Goal: Check status

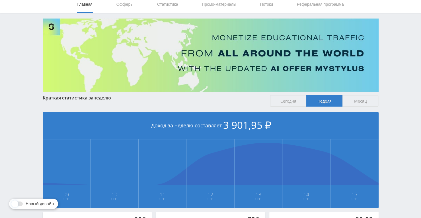
scroll to position [85, 0]
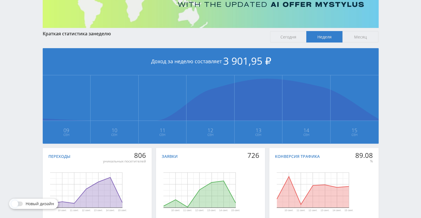
click at [362, 38] on span "Месяц" at bounding box center [361, 36] width 36 height 11
click at [0, 0] on input "Месяц" at bounding box center [0, 0] width 0 height 0
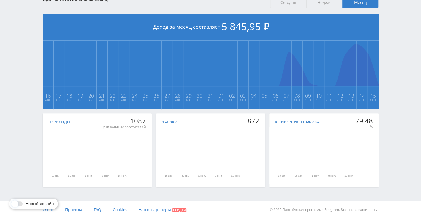
scroll to position [0, 0]
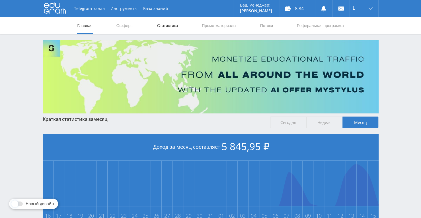
click at [162, 26] on link "Статистика" at bounding box center [168, 25] width 22 height 17
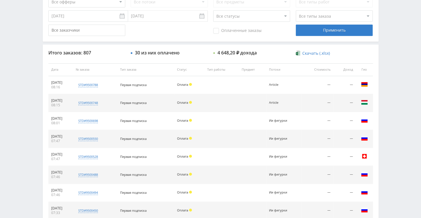
scroll to position [228, 0]
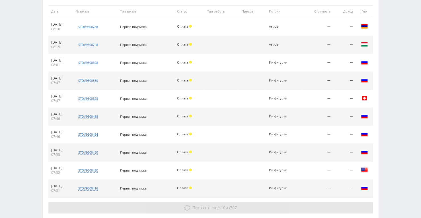
click at [215, 205] on span "Показать ещё" at bounding box center [206, 207] width 27 height 5
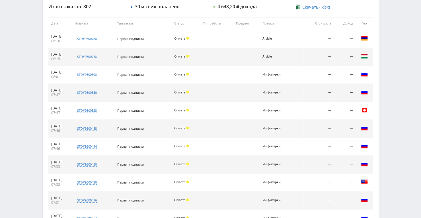
scroll to position [171, 0]
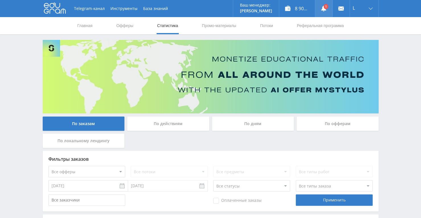
click at [328, 11] on link at bounding box center [323, 8] width 17 height 17
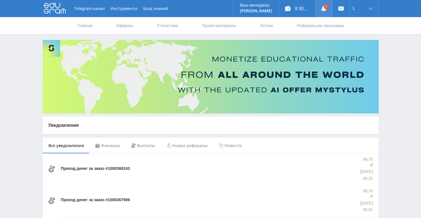
click at [324, 12] on link at bounding box center [323, 8] width 17 height 17
click at [179, 26] on nav "Главная Офферы Статистика Промо-материалы Потоки Реферальная программа" at bounding box center [211, 25] width 268 height 17
click at [176, 25] on link "Статистика" at bounding box center [168, 25] width 22 height 17
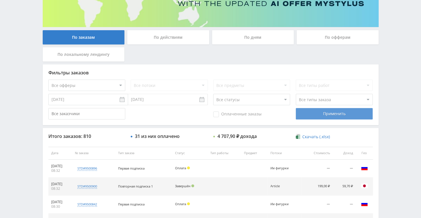
scroll to position [85, 0]
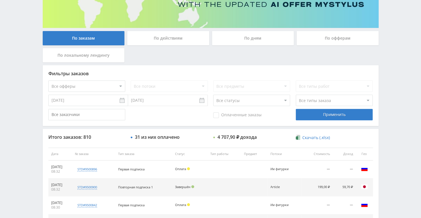
click at [70, 99] on input "[DATE]" at bounding box center [88, 100] width 80 height 11
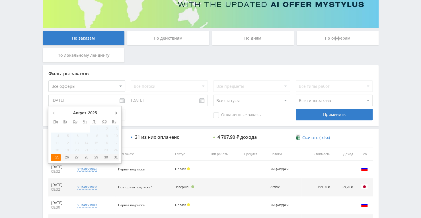
type input "25.08.2025"
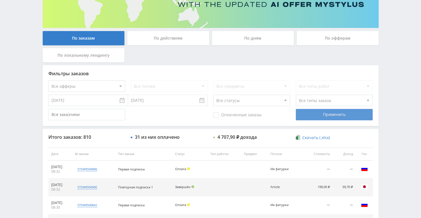
click at [314, 115] on div "Применить" at bounding box center [334, 114] width 77 height 11
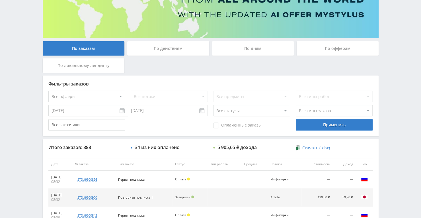
scroll to position [114, 0]
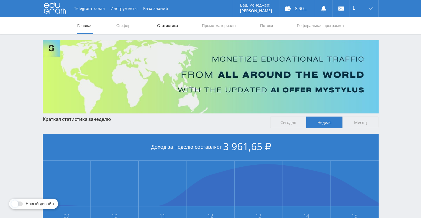
click at [178, 21] on link "Статистика" at bounding box center [168, 25] width 22 height 17
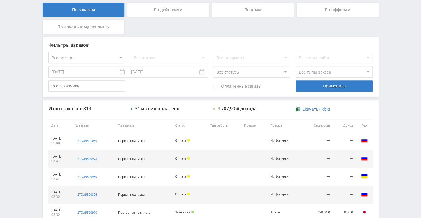
scroll to position [142, 0]
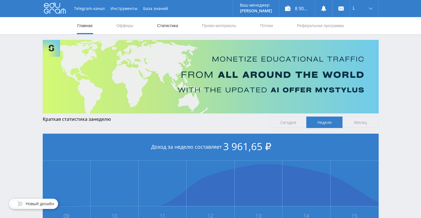
click at [169, 28] on link "Статистика" at bounding box center [168, 25] width 22 height 17
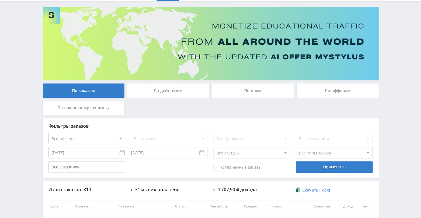
scroll to position [16, 0]
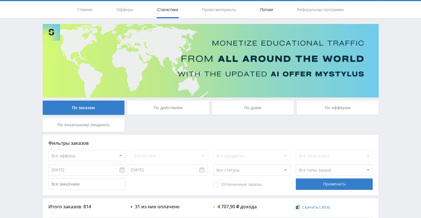
click at [260, 9] on link "Потоки" at bounding box center [266, 9] width 14 height 17
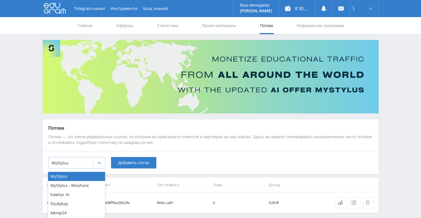
click at [100, 166] on div at bounding box center [99, 162] width 11 height 11
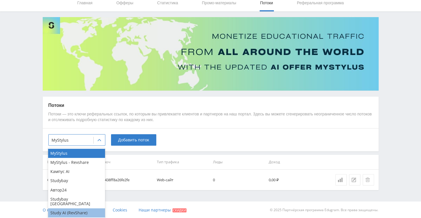
click at [84, 209] on div "Study AI (RevShare)" at bounding box center [76, 212] width 57 height 9
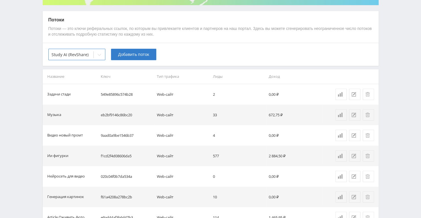
scroll to position [137, 0]
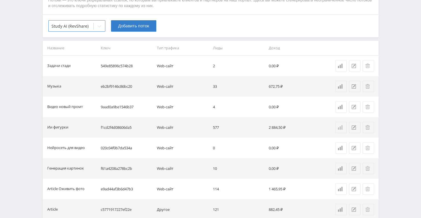
click at [339, 126] on icon at bounding box center [340, 127] width 5 height 5
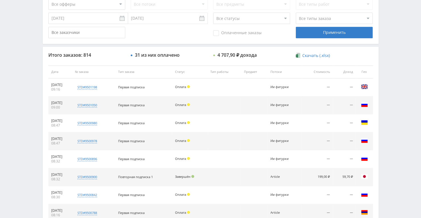
scroll to position [130, 0]
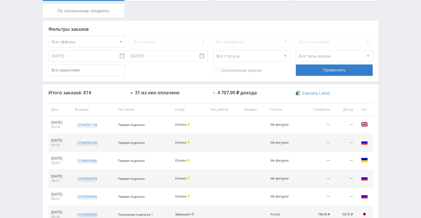
click at [122, 41] on select "Все офферы MyStylus MyStylus - Revshare Кампус AI Studybay Автор24 Studybay Bra…" at bounding box center [86, 41] width 77 height 11
select select "376"
click at [198, 39] on select "Все потоки Задачи стади Музыка Видео новый промт Ии фигурки Нейросеть для видео…" at bounding box center [169, 41] width 77 height 11
click at [131, 36] on select "Все потоки Задачи стади Музыка Видео новый промт Ии фигурки Нейросеть для видео…" at bounding box center [169, 41] width 77 height 11
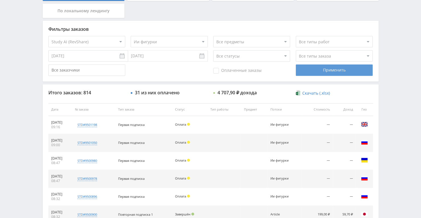
click at [319, 67] on div "Применить" at bounding box center [334, 69] width 77 height 11
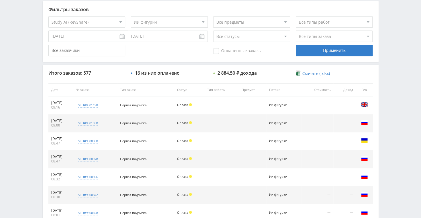
scroll to position [158, 0]
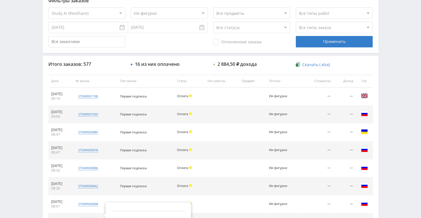
click at [92, 218] on div "std#9500550" at bounding box center [88, 222] width 25 height 8
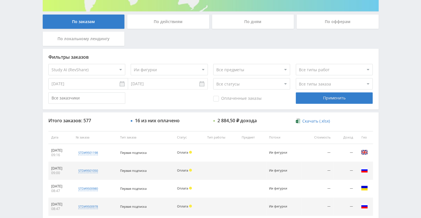
scroll to position [101, 0]
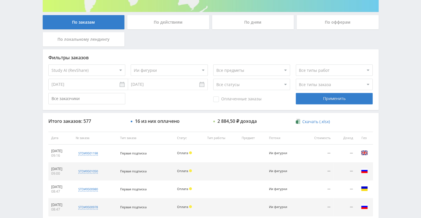
click at [201, 66] on select "Все потоки Задачи стади Музыка Видео новый промт Ии фигурки Нейросеть для видео…" at bounding box center [169, 69] width 77 height 11
click at [131, 64] on select "Все потоки Задачи стади Музыка Видео новый промт Ии фигурки Нейросеть для видео…" at bounding box center [169, 69] width 77 height 11
click at [326, 98] on div "Применить" at bounding box center [334, 98] width 77 height 11
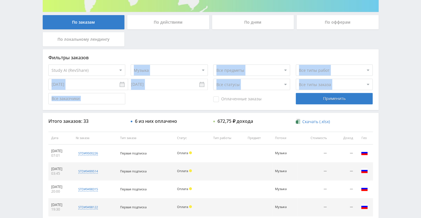
click at [200, 70] on select "Все потоки Задачи стади Музыка Видео новый промт Ии фигурки Нейросеть для видео…" at bounding box center [169, 69] width 77 height 11
select select "6644175"
click at [131, 64] on select "Все потоки Задачи стади Музыка Видео новый промт Ии фигурки Нейросеть для видео…" at bounding box center [169, 69] width 77 height 11
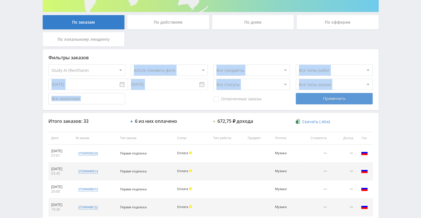
click at [352, 96] on div "Применить" at bounding box center [334, 98] width 77 height 11
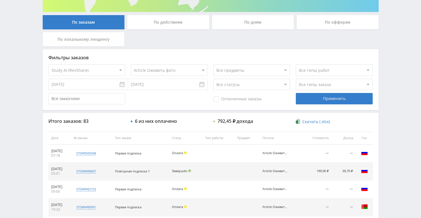
click at [28, 69] on div "Telegram-канал Инструменты База знаний Ваш менеджер: [PERSON_NAME] Alex Online …" at bounding box center [210, 138] width 421 height 478
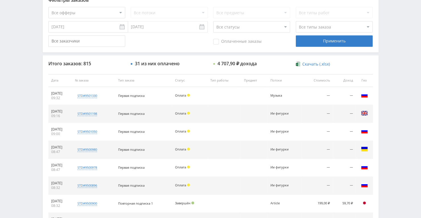
scroll to position [171, 0]
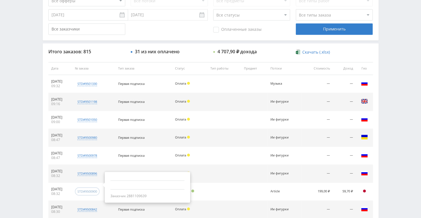
click at [91, 189] on div "std#9500900" at bounding box center [87, 191] width 20 height 4
click at [91, 190] on div "std#9500900" at bounding box center [87, 191] width 20 height 4
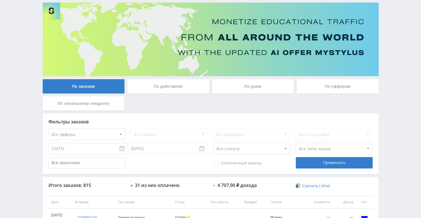
scroll to position [85, 0]
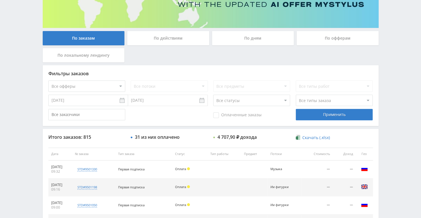
click at [121, 85] on select "Все офферы MyStylus MyStylus - Revshare Кампус AI Studybay Автор24 Studybay Bra…" at bounding box center [86, 85] width 77 height 11
select select "376"
click at [152, 85] on select "Все потоки Задачи стади Музыка Видео новый промт Ии фигурки Нейросеть для видео…" at bounding box center [169, 85] width 77 height 11
click at [131, 80] on select "Все потоки Задачи стади Музыка Видео новый промт Ии фигурки Нейросеть для видео…" at bounding box center [169, 85] width 77 height 11
click at [305, 117] on div "Применить" at bounding box center [334, 114] width 77 height 11
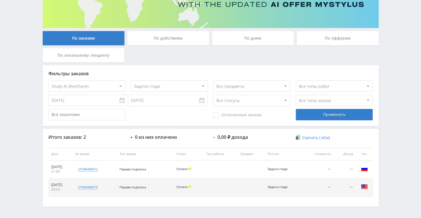
click at [200, 90] on select "Все потоки Задачи стади Музыка Видео новый промт Ии фигурки Нейросеть для видео…" at bounding box center [169, 85] width 77 height 11
click at [131, 80] on select "Все потоки Задачи стади Музыка Видео новый промт Ии фигурки Нейросеть для видео…" at bounding box center [169, 85] width 77 height 11
click at [308, 120] on div "Применить" at bounding box center [334, 114] width 77 height 11
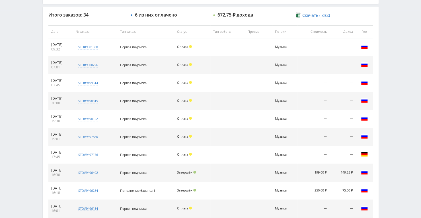
scroll to position [259, 0]
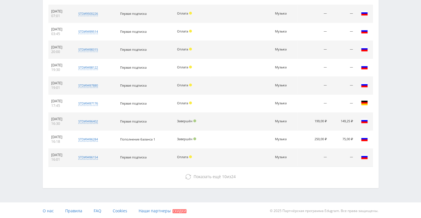
click at [188, 183] on div "Итого заказов: 34 6 из них оплачено 672,75 ₽ дохода Скачать (.xlsx) Дата № зака…" at bounding box center [211, 71] width 336 height 232
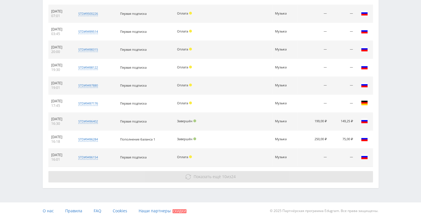
click at [190, 179] on button "Показать ещё 10 из 24" at bounding box center [210, 176] width 325 height 11
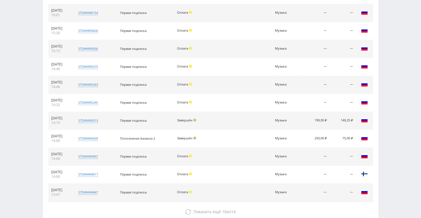
scroll to position [438, 0]
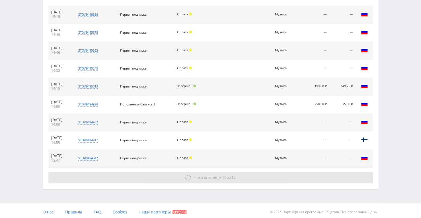
click at [191, 176] on button "Показать ещё 10 из 14" at bounding box center [210, 177] width 325 height 11
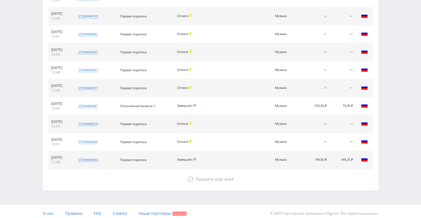
scroll to position [616, 0]
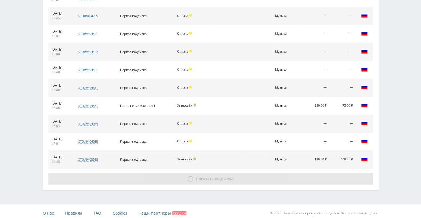
click at [189, 176] on icon at bounding box center [191, 179] width 6 height 6
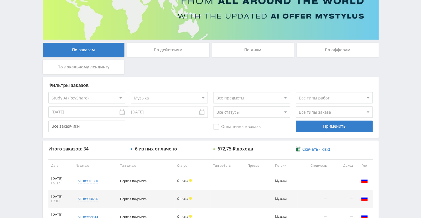
scroll to position [49, 0]
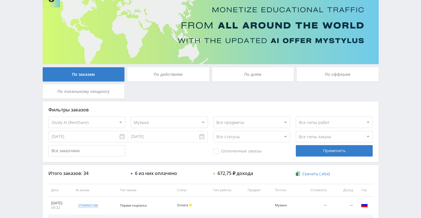
click at [149, 118] on select "Все потоки Задачи стади Музыка Видео новый промт Ии фигурки Нейросеть для видео…" at bounding box center [169, 121] width 77 height 11
click at [131, 116] on select "Все потоки Задачи стади Музыка Видео новый промт Ии фигурки Нейросеть для видео…" at bounding box center [169, 121] width 77 height 11
click at [325, 152] on div "Применить" at bounding box center [334, 150] width 77 height 11
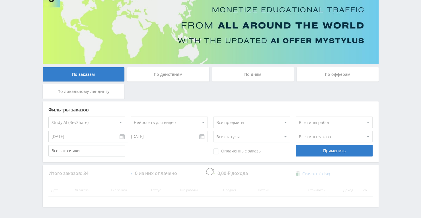
scroll to position [24, 0]
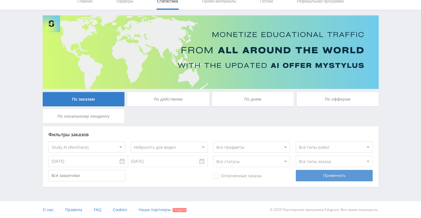
click at [329, 180] on div "Применить" at bounding box center [334, 175] width 77 height 11
click at [191, 144] on select "Все потоки Задачи стади Музыка Видео новый промт Ии фигурки Нейросеть для видео…" at bounding box center [169, 146] width 77 height 11
click at [131, 141] on select "Все потоки Задачи стади Музыка Видео новый промт Ии фигурки Нейросеть для видео…" at bounding box center [169, 146] width 77 height 11
click at [305, 178] on div "Применить" at bounding box center [334, 175] width 77 height 11
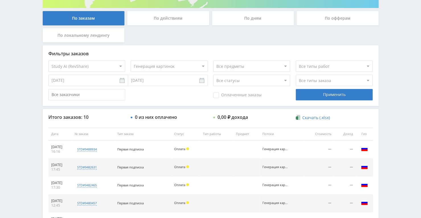
scroll to position [105, 0]
click at [202, 64] on select "Все потоки Задачи стади Музыка Видео новый промт Ии фигурки Нейросеть для видео…" at bounding box center [169, 66] width 77 height 11
click at [131, 61] on select "Все потоки Задачи стади Музыка Видео новый промт Ии фигурки Нейросеть для видео…" at bounding box center [169, 66] width 77 height 11
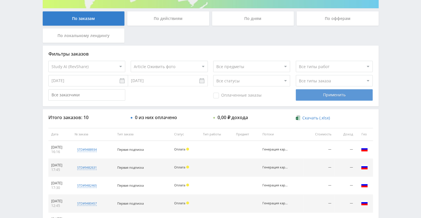
click at [300, 94] on div "Применить" at bounding box center [334, 94] width 77 height 11
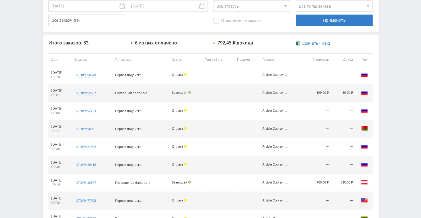
scroll to position [88, 0]
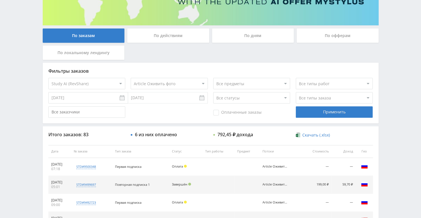
click at [198, 83] on select "Все потоки Задачи стади Музыка Видео новый промт Ии фигурки Нейросеть для видео…" at bounding box center [169, 83] width 77 height 11
click at [131, 78] on select "Все потоки Задачи стади Музыка Видео новый промт Ии фигурки Нейросеть для видео…" at bounding box center [169, 83] width 77 height 11
click at [314, 113] on div "Применить" at bounding box center [334, 111] width 77 height 11
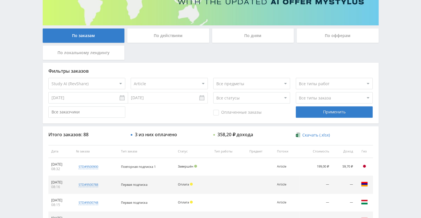
click at [196, 83] on select "Все потоки Задачи стади Музыка Видео новый промт Ии фигурки Нейросеть для видео…" at bounding box center [169, 83] width 77 height 11
select select "6642823"
click at [131, 78] on select "Все потоки Задачи стади Музыка Видео новый промт Ии фигурки Нейросеть для видео…" at bounding box center [169, 83] width 77 height 11
click at [304, 115] on div "Применить" at bounding box center [334, 111] width 77 height 11
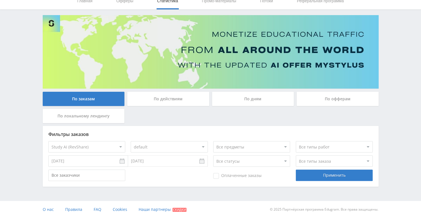
scroll to position [24, 0]
click at [396, 154] on div "Telegram-канал Инструменты База знаний Ваш менеджер: [PERSON_NAME] Alex Online …" at bounding box center [210, 97] width 421 height 243
